Goal: Navigation & Orientation: Find specific page/section

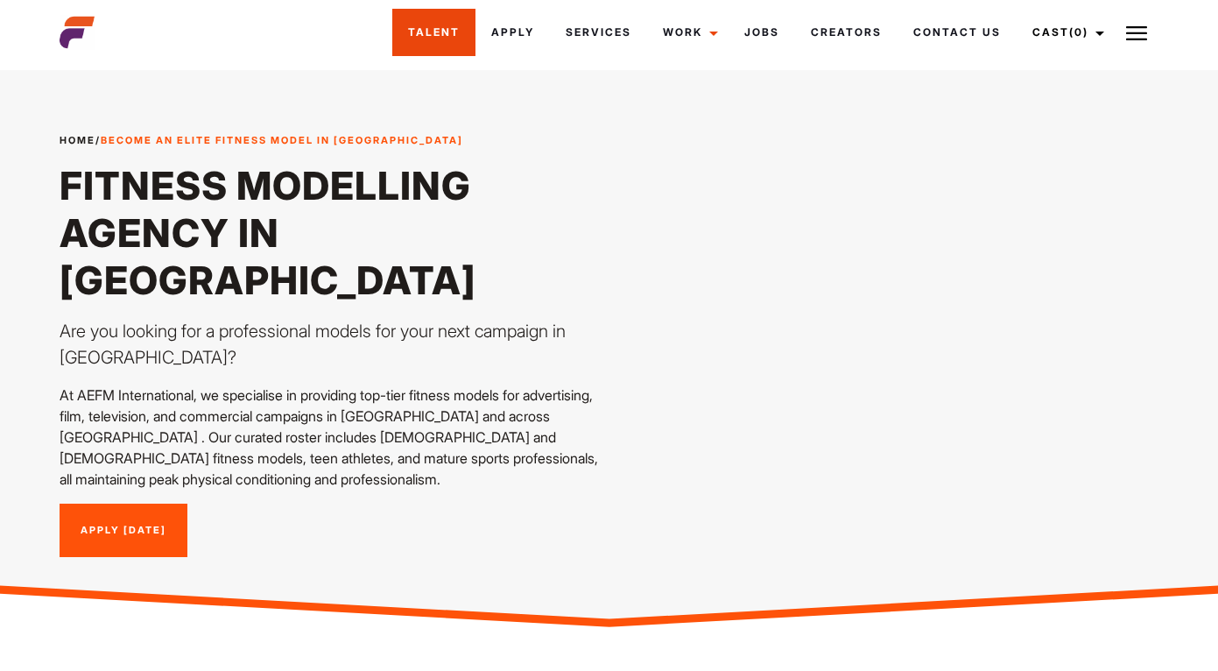
click at [450, 32] on link "Talent" at bounding box center [433, 32] width 83 height 47
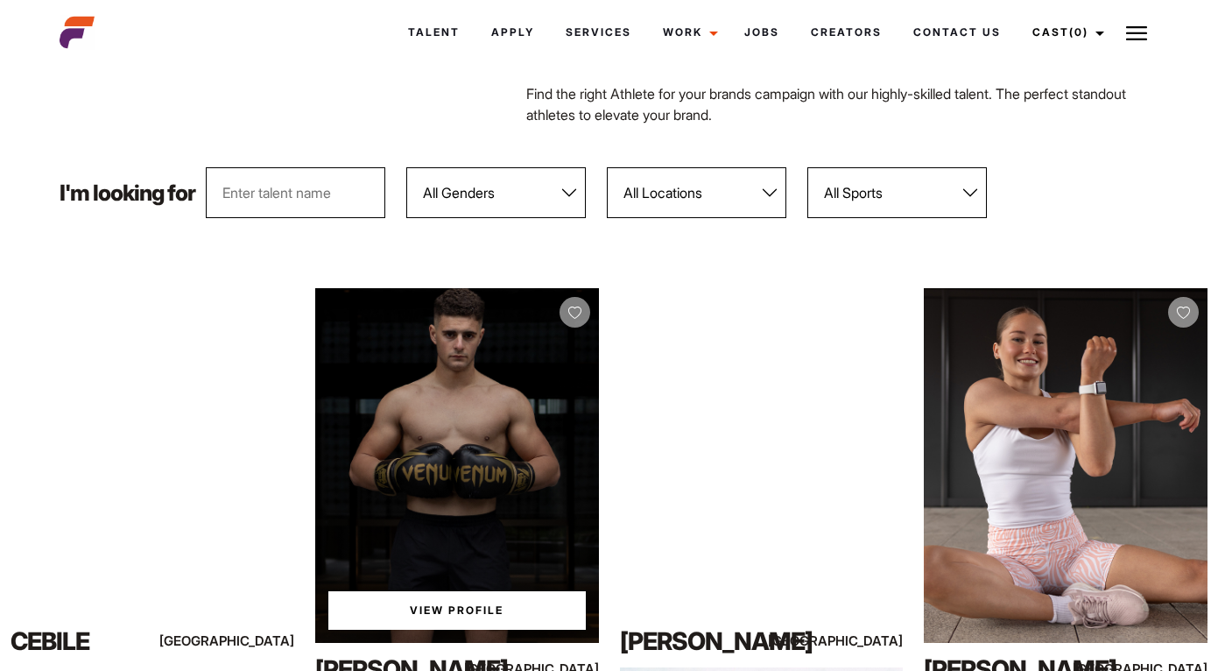
scroll to position [215, 0]
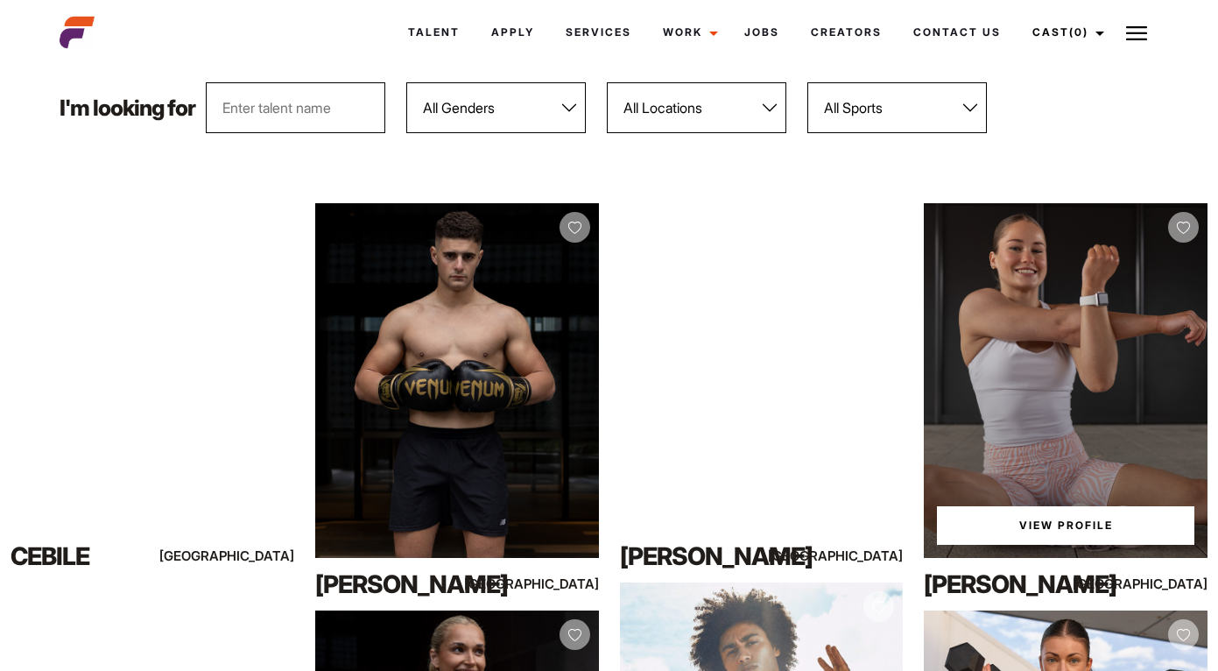
click at [1038, 332] on div "View Profile" at bounding box center [1066, 380] width 284 height 355
click at [1018, 533] on link "View Profile" at bounding box center [1065, 525] width 257 height 39
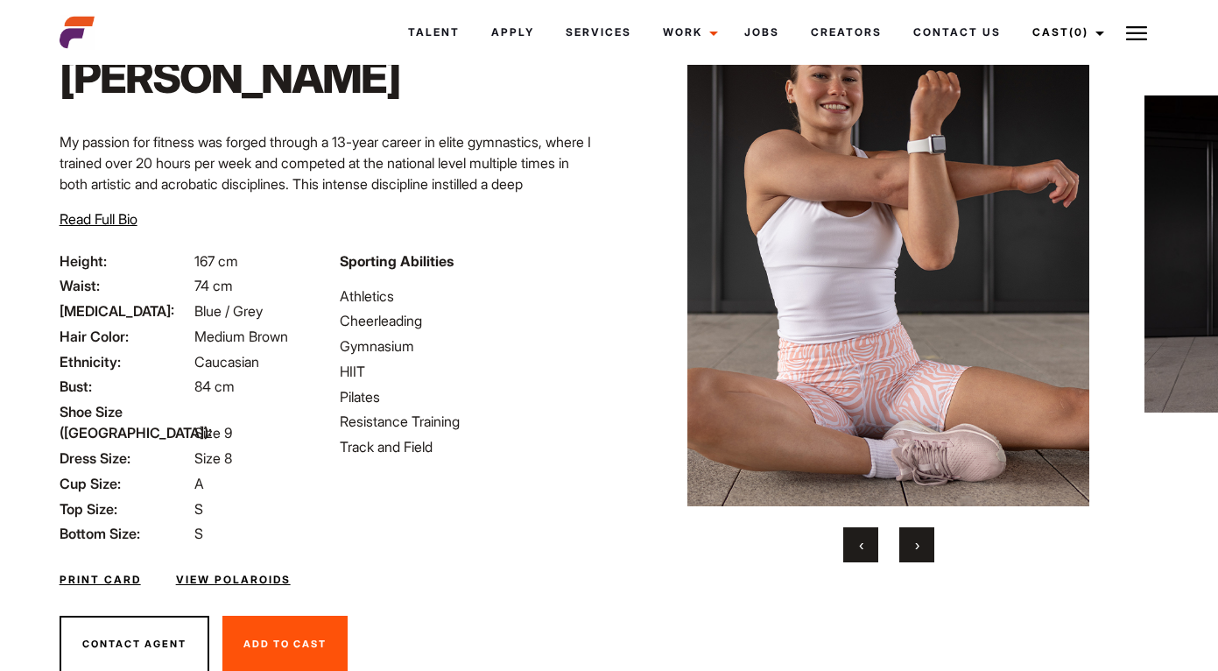
scroll to position [81, 0]
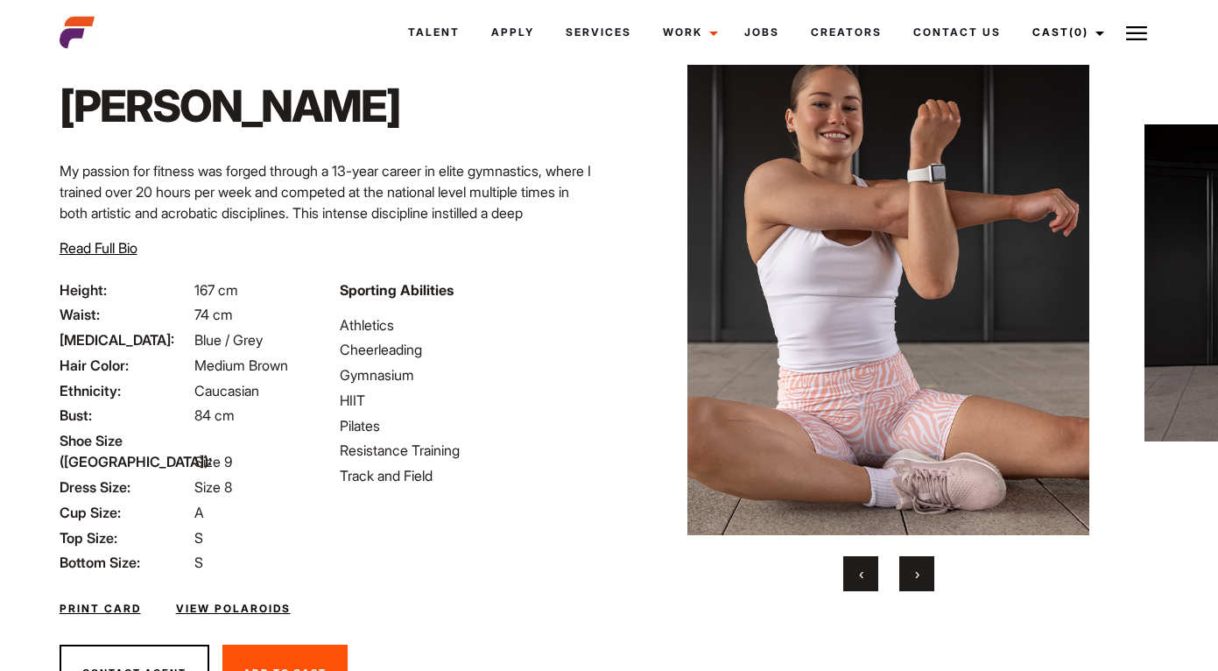
click at [920, 579] on button "›" at bounding box center [916, 573] width 35 height 35
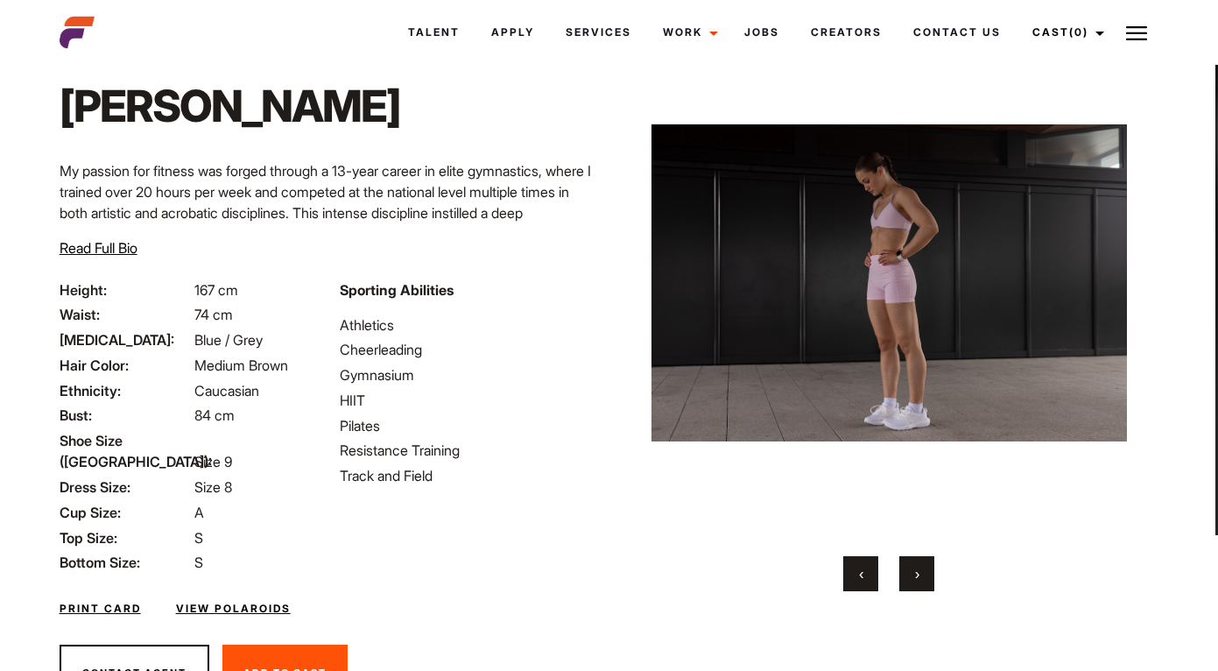
click at [920, 579] on button "›" at bounding box center [916, 573] width 35 height 35
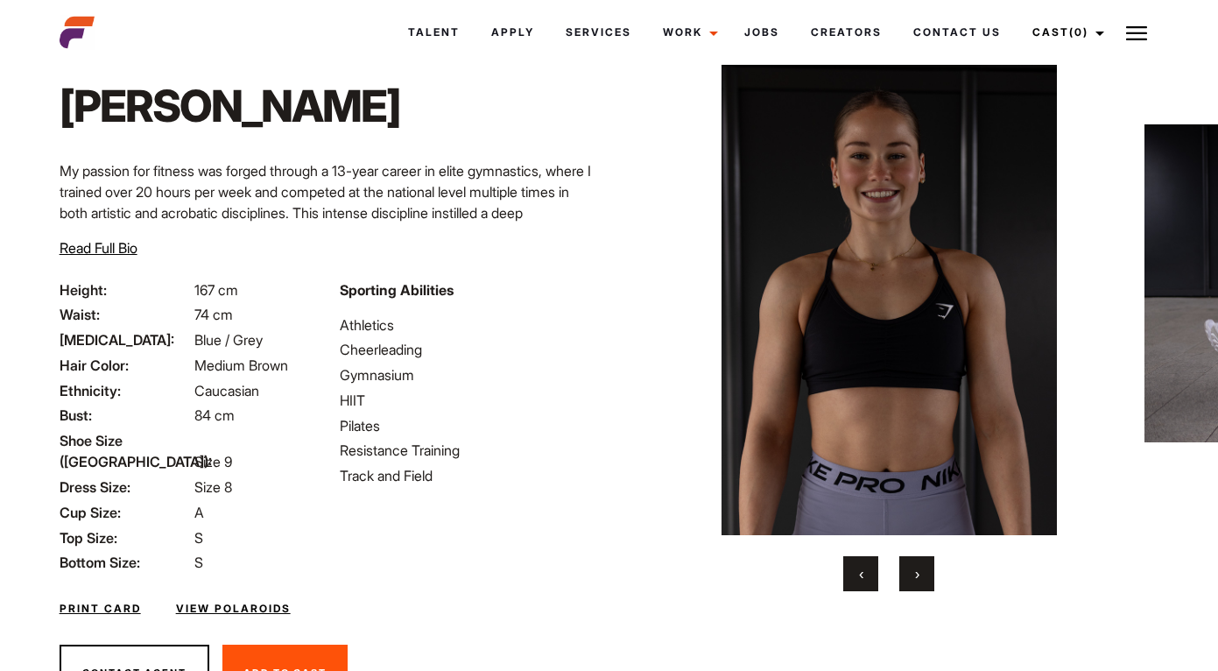
click at [920, 579] on button "›" at bounding box center [916, 573] width 35 height 35
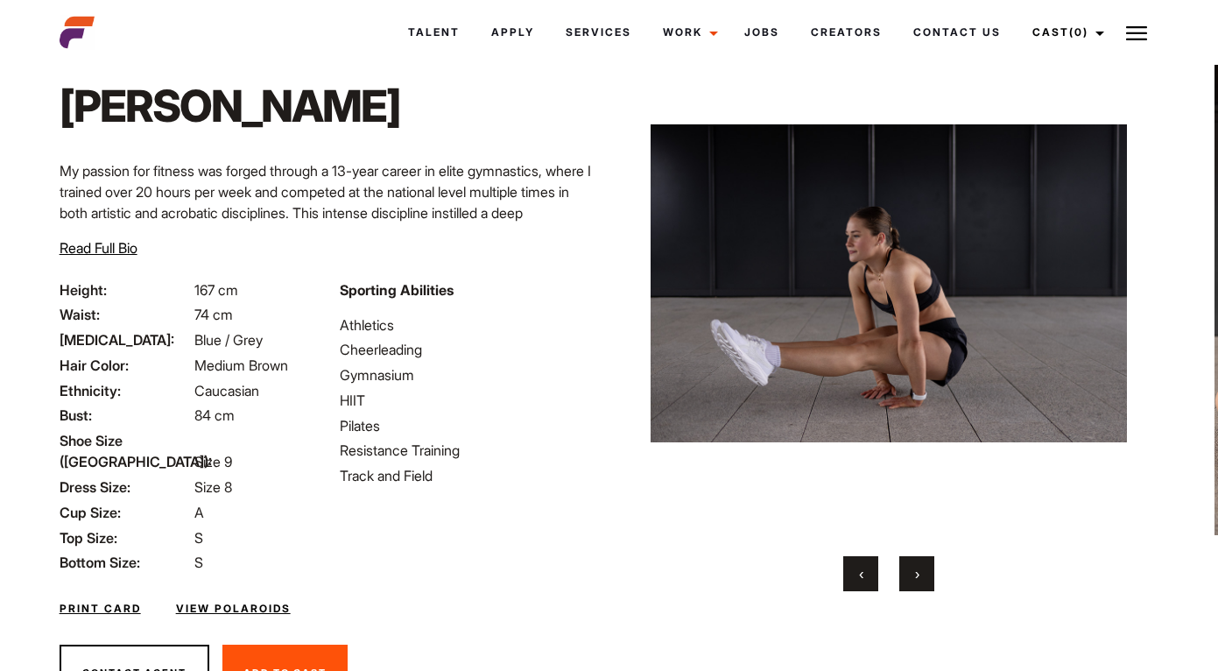
click at [920, 579] on button "›" at bounding box center [916, 573] width 35 height 35
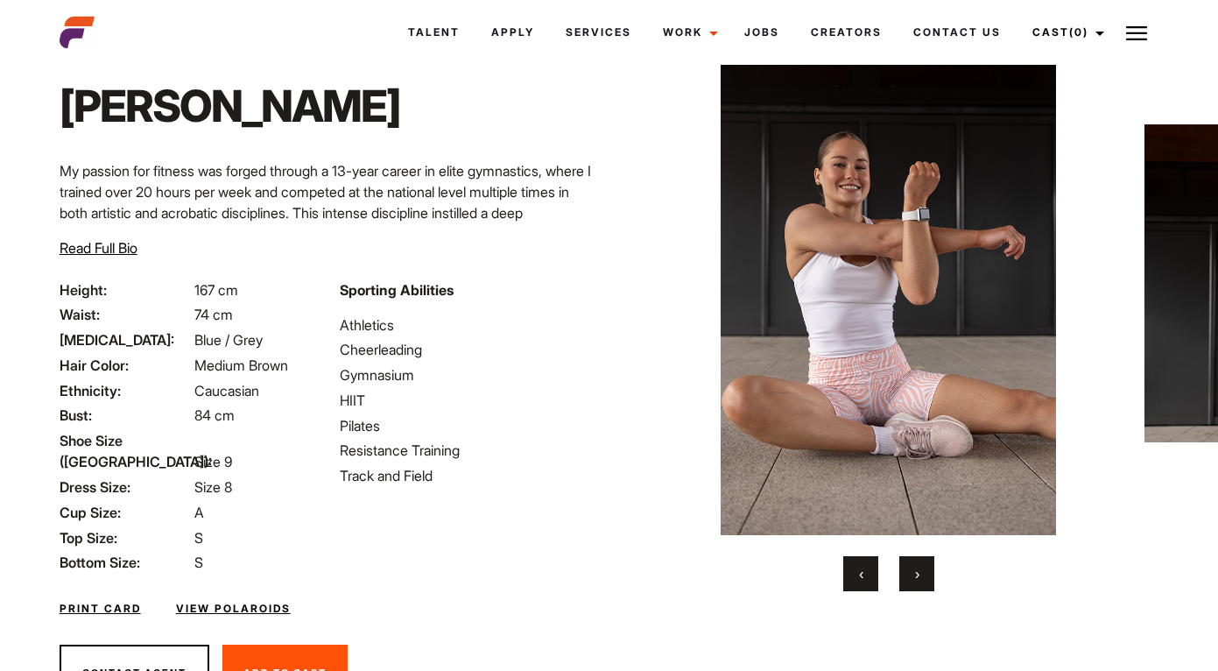
scroll to position [147, 0]
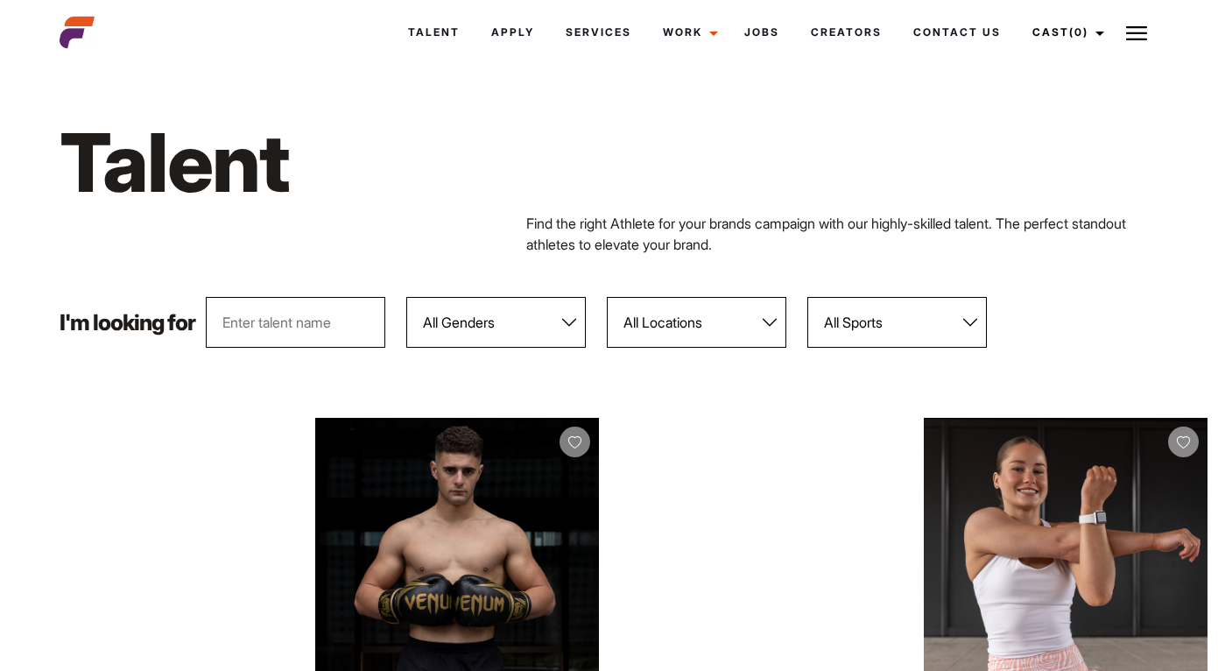
click at [756, 327] on select "All Locations Adelaide Brisbane Darwin Gold Coast Melbourne Perth Sunshine Coas…" at bounding box center [697, 322] width 180 height 51
select select "122"
click at [608, 297] on select "All Locations Adelaide Brisbane Darwin Gold Coast Melbourne Perth Sunshine Coas…" at bounding box center [697, 322] width 180 height 51
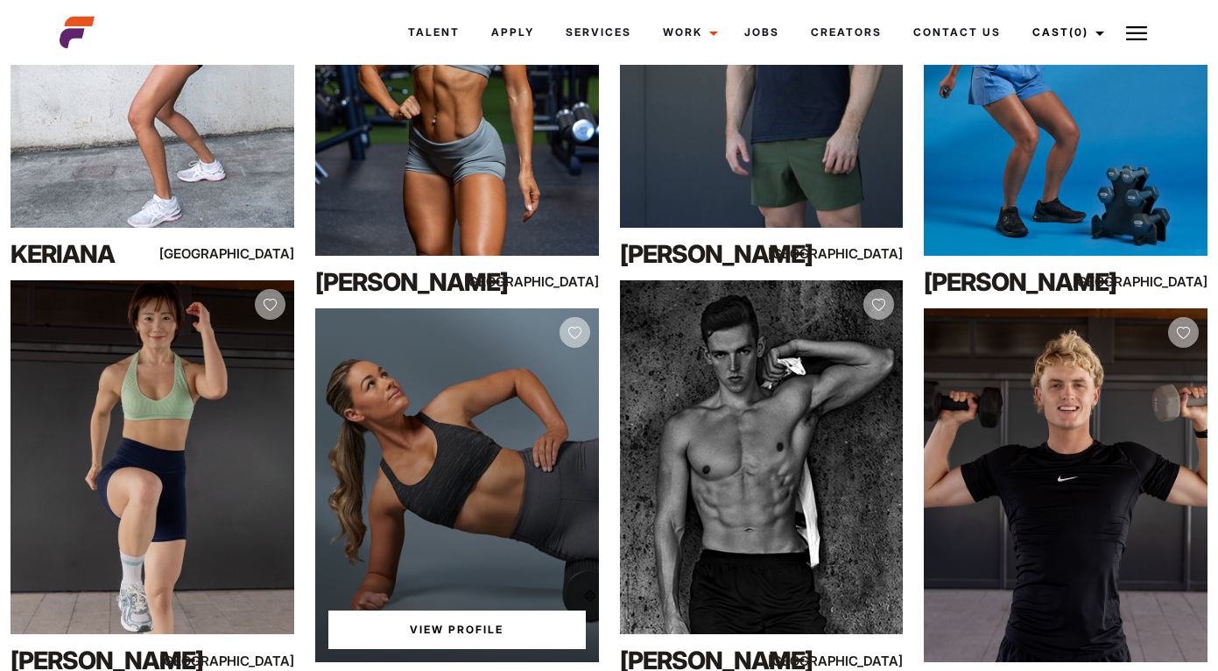
scroll to position [3628, 0]
